Goal: Transaction & Acquisition: Purchase product/service

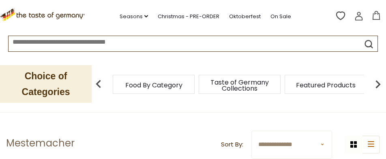
scroll to position [27, 0]
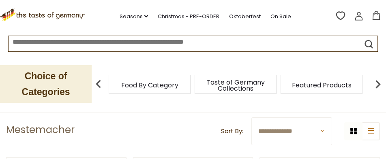
click at [345, 84] on span "Featured Products" at bounding box center [322, 85] width 60 height 6
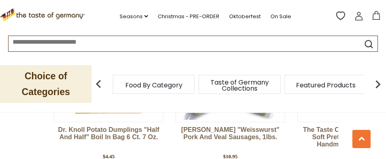
scroll to position [1485, 0]
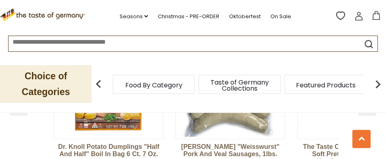
click at [320, 137] on img at bounding box center [352, 82] width 109 height 109
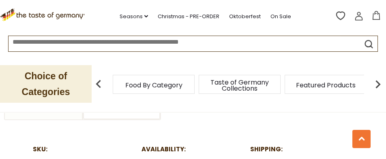
scroll to position [446, 0]
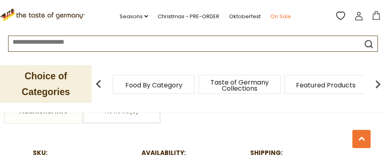
click at [281, 15] on link "On Sale" at bounding box center [280, 16] width 21 height 9
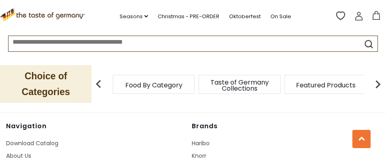
scroll to position [608, 0]
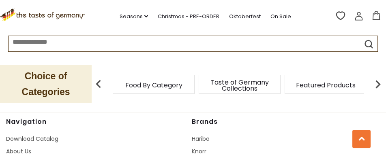
click at [322, 83] on input "*********" at bounding box center [349, 71] width 62 height 22
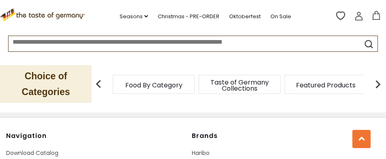
click at [349, 83] on input "*********" at bounding box center [349, 71] width 62 height 22
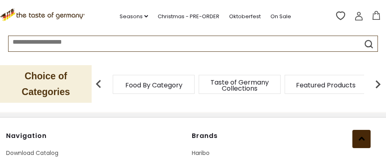
click at [362, 141] on icon at bounding box center [361, 139] width 6 height 4
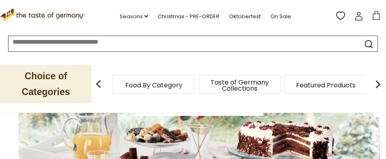
scroll to position [135, 0]
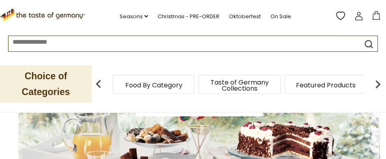
click at [246, 45] on input at bounding box center [175, 40] width 332 height 9
click at [217, 43] on input at bounding box center [175, 40] width 332 height 9
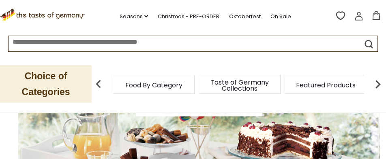
drag, startPoint x: 190, startPoint y: 43, endPoint x: 114, endPoint y: 37, distance: 75.6
click at [114, 37] on input at bounding box center [175, 40] width 332 height 9
drag, startPoint x: 193, startPoint y: 43, endPoint x: 81, endPoint y: 37, distance: 111.3
click at [80, 34] on section ".st0{fill:#EDD300;} .st1{fill:#D33E21;} .st0{fill:#EDD300;} .st1{fill:#D33E21;}…" at bounding box center [193, 26] width 386 height 52
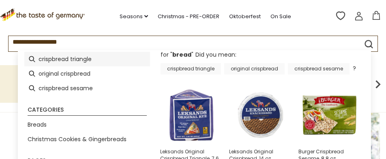
scroll to position [41, 0]
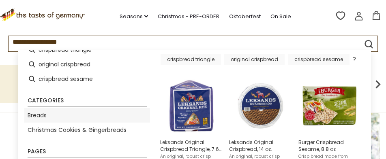
type input "**********"
click at [38, 116] on link "Breads" at bounding box center [37, 115] width 19 height 9
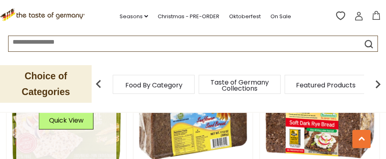
scroll to position [243, 0]
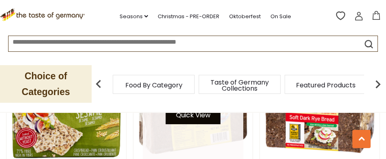
click at [204, 124] on button "Quick View" at bounding box center [192, 115] width 55 height 18
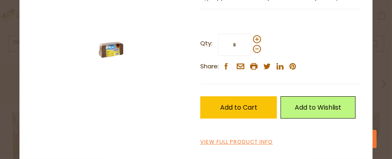
scroll to position [189, 0]
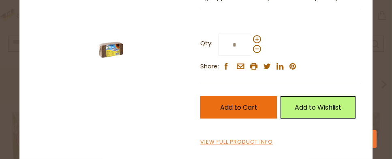
click at [238, 112] on span "Add to Cart" at bounding box center [238, 107] width 37 height 9
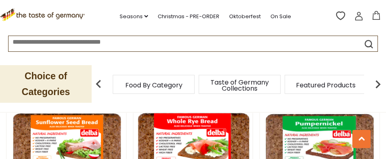
scroll to position [1712, 0]
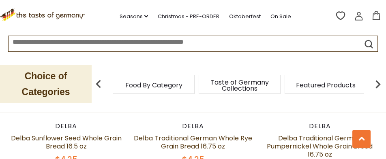
click at [78, 57] on button "Quick View" at bounding box center [66, 48] width 55 height 18
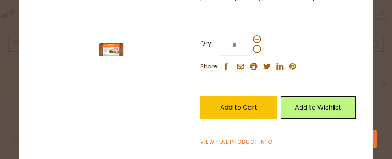
scroll to position [189, 0]
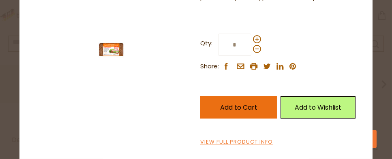
click at [241, 112] on span "Add to Cart" at bounding box center [238, 107] width 37 height 9
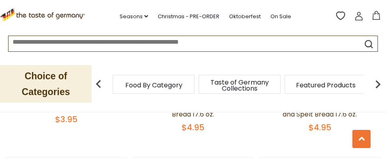
scroll to position [1969, 0]
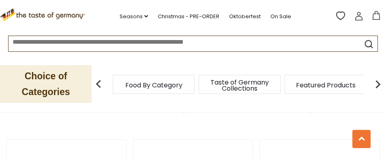
click at [216, 51] on link at bounding box center [193, 1] width 101 height 101
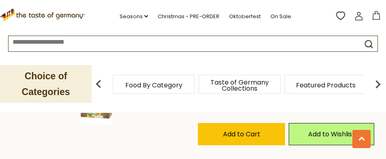
scroll to position [257, 0]
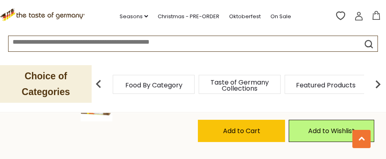
click at [254, 82] on span at bounding box center [255, 78] width 8 height 8
click at [249, 95] on input "*" at bounding box center [232, 84] width 33 height 22
type input "*"
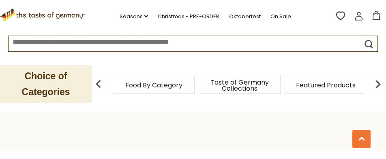
scroll to position [297, 0]
click at [260, 95] on span "Add to Cart" at bounding box center [241, 90] width 37 height 9
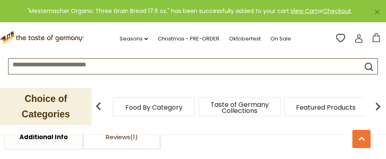
scroll to position [392, 0]
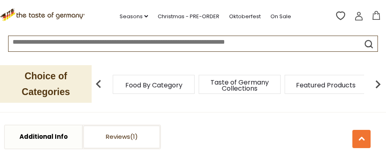
click at [237, 81] on span "Taste of Germany Collections" at bounding box center [239, 85] width 65 height 12
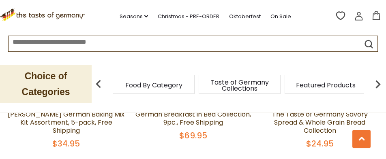
scroll to position [1662, 0]
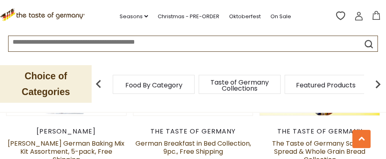
click at [321, 62] on button "Quick View" at bounding box center [319, 53] width 55 height 18
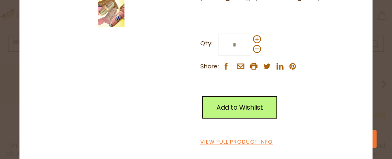
scroll to position [239, 0]
click at [267, 140] on link "View Full Product Info" at bounding box center [236, 142] width 73 height 9
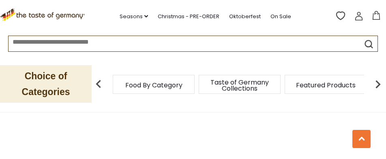
scroll to position [432, 0]
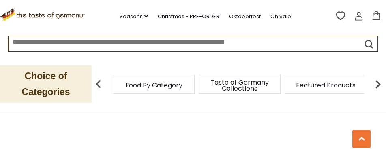
click at [209, 38] on input "text" at bounding box center [280, 27] width 164 height 22
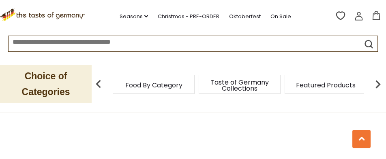
type input "**********"
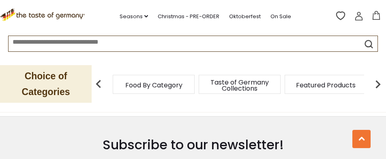
scroll to position [1108, 0]
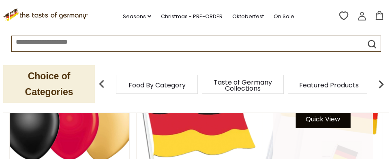
scroll to position [121, 0]
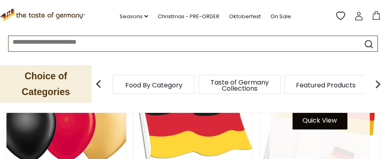
click at [316, 130] on button "Quick View" at bounding box center [319, 120] width 55 height 18
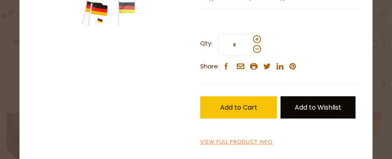
scroll to position [307, 0]
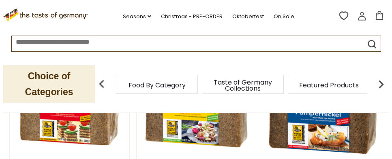
scroll to position [135, 0]
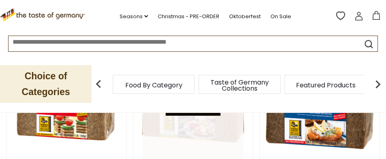
click at [190, 116] on button "Quick View" at bounding box center [192, 107] width 55 height 18
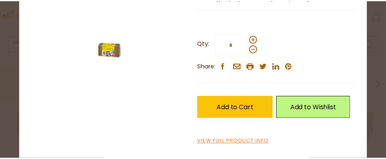
scroll to position [176, 0]
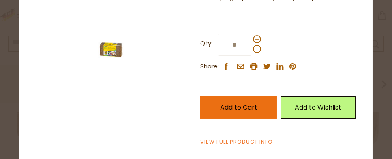
click at [232, 112] on span "Add to Cart" at bounding box center [238, 107] width 37 height 9
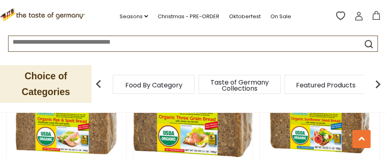
scroll to position [338, 0]
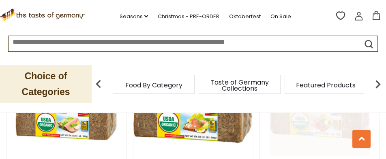
click at [308, 112] on button "Quick View" at bounding box center [319, 103] width 55 height 18
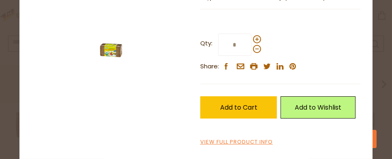
scroll to position [203, 0]
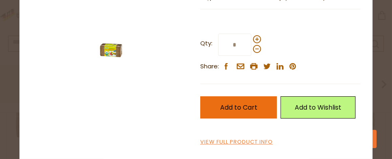
click at [252, 112] on span "Add to Cart" at bounding box center [238, 107] width 37 height 9
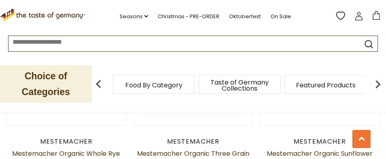
scroll to position [365, 0]
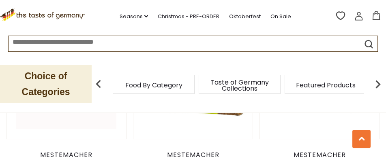
click at [88, 118] on link at bounding box center [66, 79] width 101 height 101
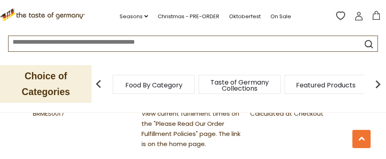
scroll to position [473, 0]
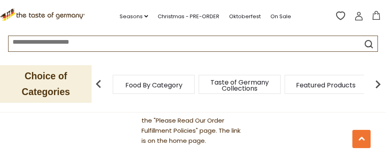
click at [374, 16] on icon at bounding box center [376, 15] width 9 height 9
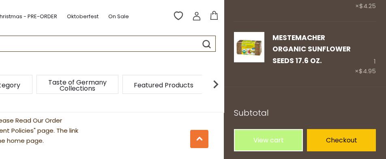
scroll to position [311, 0]
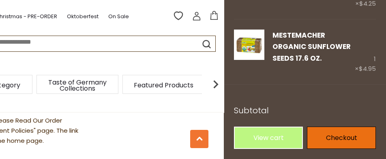
click at [348, 138] on link "Checkout" at bounding box center [341, 138] width 69 height 22
